Goal: Use online tool/utility: Use online tool/utility

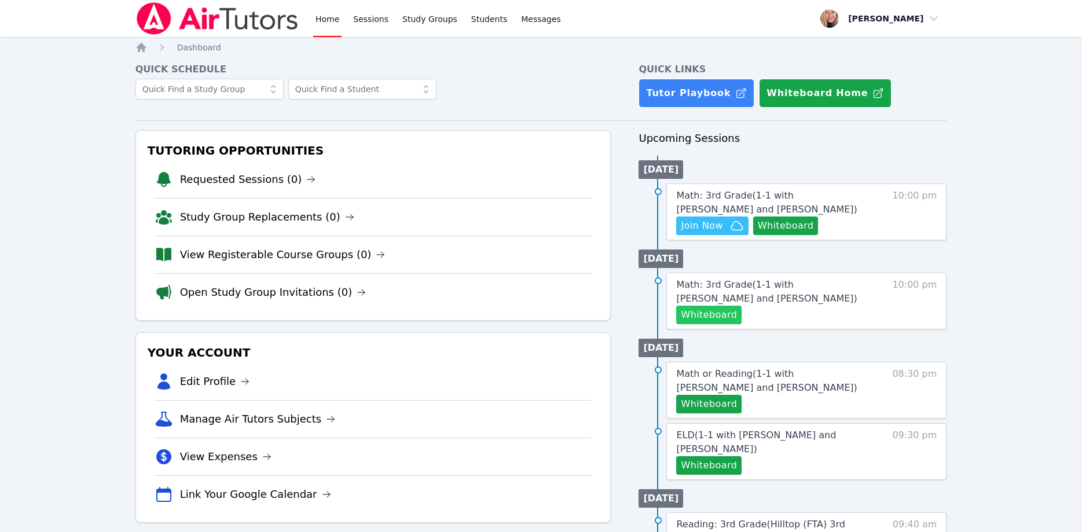
click at [721, 315] on button "Whiteboard" at bounding box center [708, 315] width 65 height 19
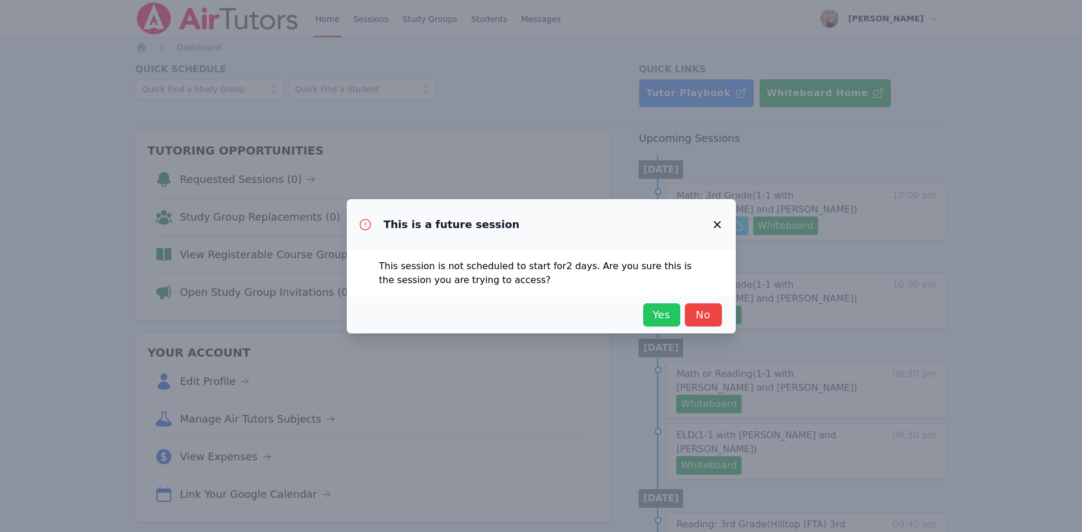
click at [662, 316] on span "Yes" at bounding box center [661, 315] width 25 height 16
